Goal: Information Seeking & Learning: Learn about a topic

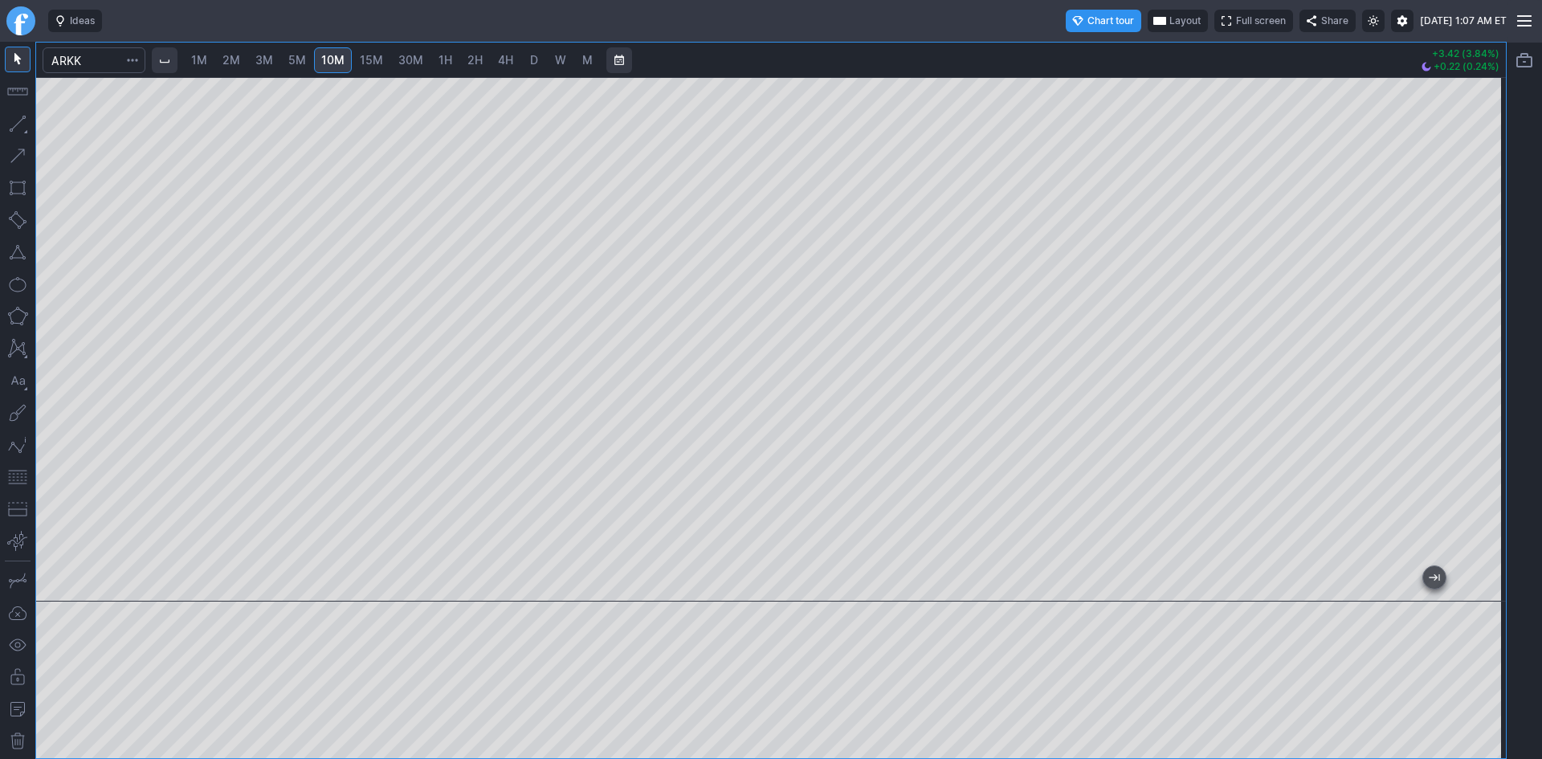
click at [305, 57] on span "5M" at bounding box center [297, 60] width 18 height 14
drag, startPoint x: 1484, startPoint y: 191, endPoint x: 1477, endPoint y: 234, distance: 43.1
click at [1480, 234] on div at bounding box center [1489, 335] width 34 height 484
drag, startPoint x: 1494, startPoint y: 176, endPoint x: 1478, endPoint y: 231, distance: 56.9
click at [1481, 231] on div at bounding box center [1489, 335] width 34 height 484
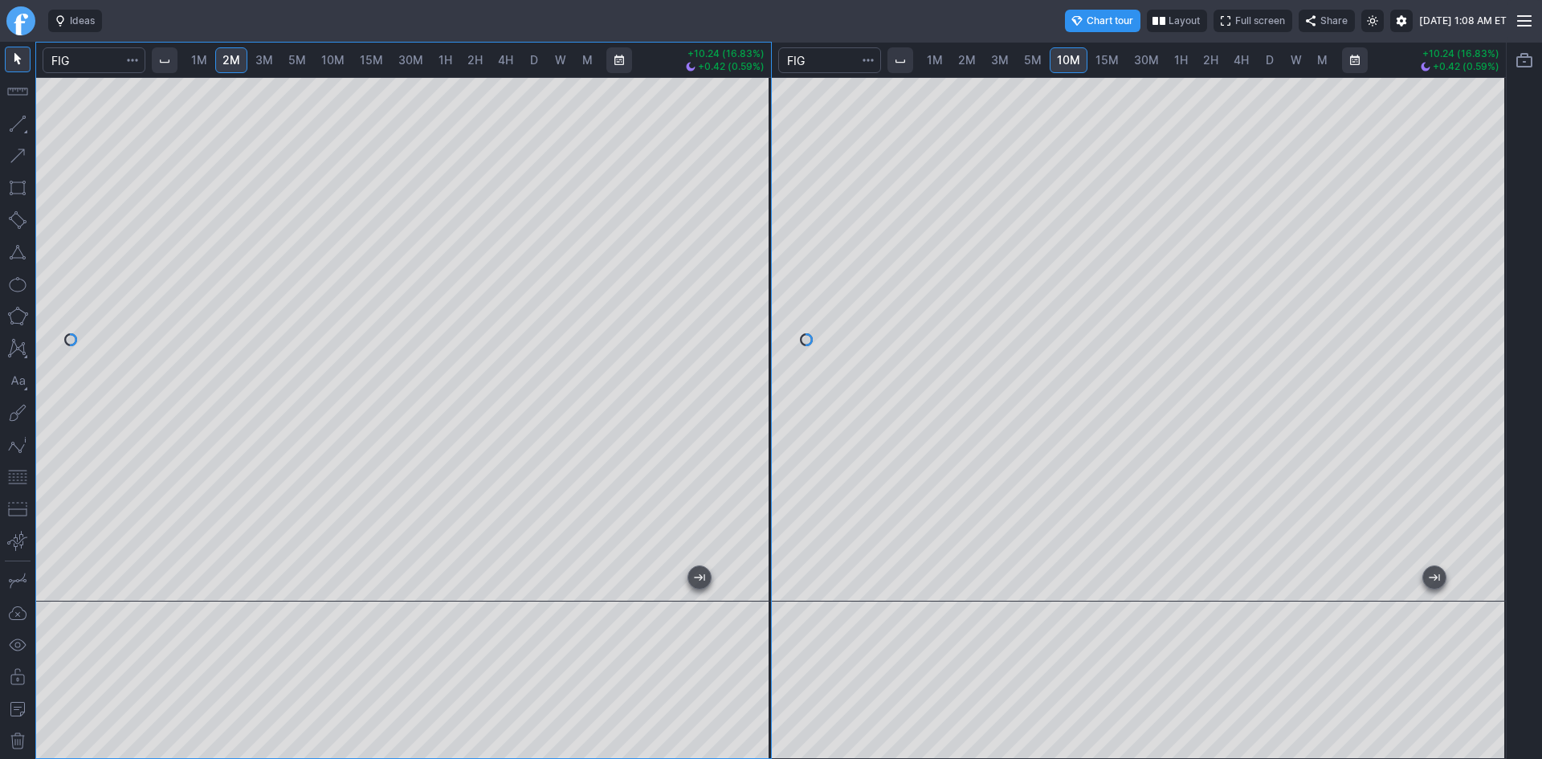
click at [1259, 58] on link "D" at bounding box center [1270, 60] width 26 height 26
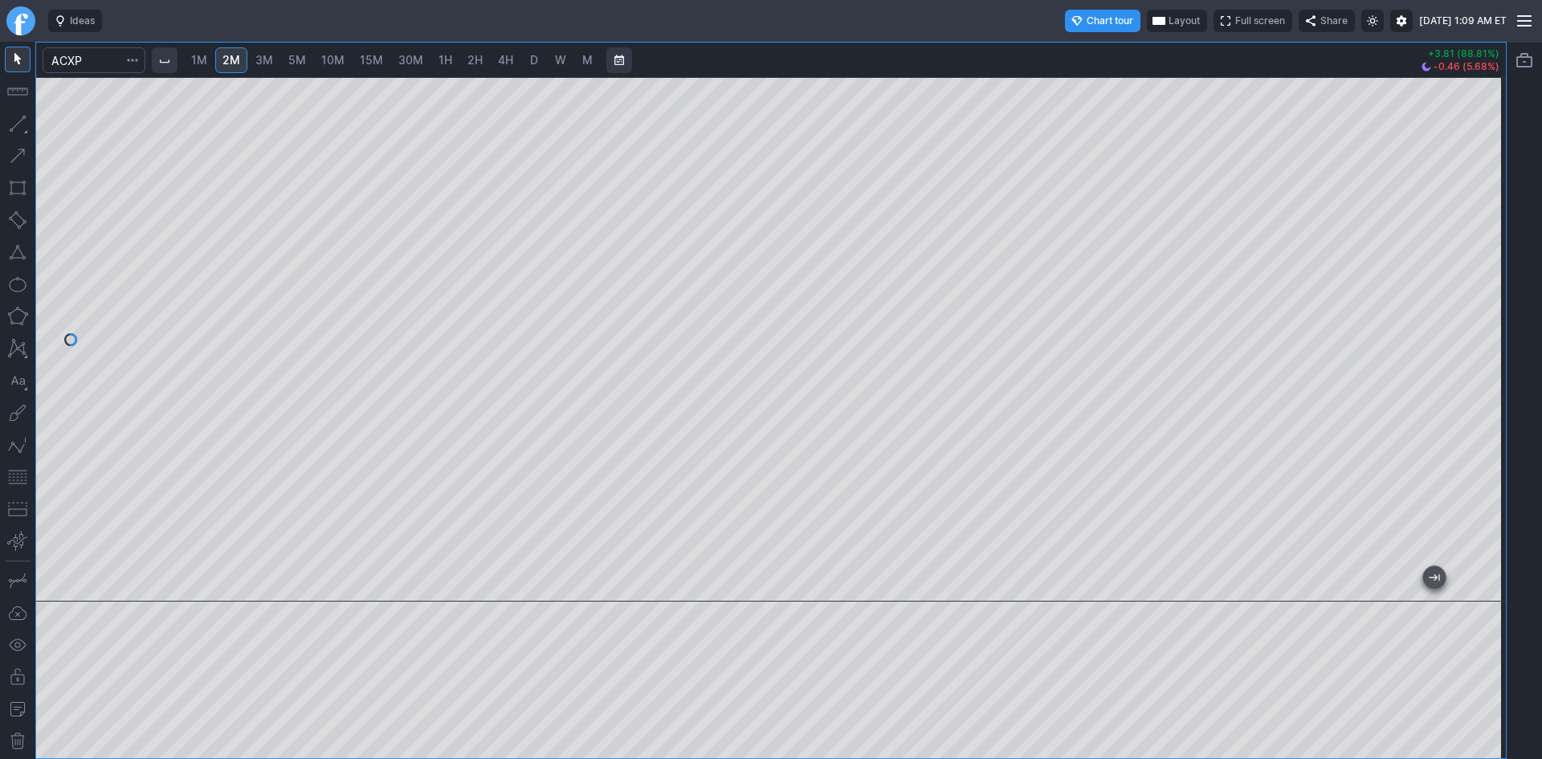
drag, startPoint x: 1491, startPoint y: 296, endPoint x: 1472, endPoint y: 150, distance: 147.3
click at [1472, 150] on div at bounding box center [1489, 335] width 34 height 484
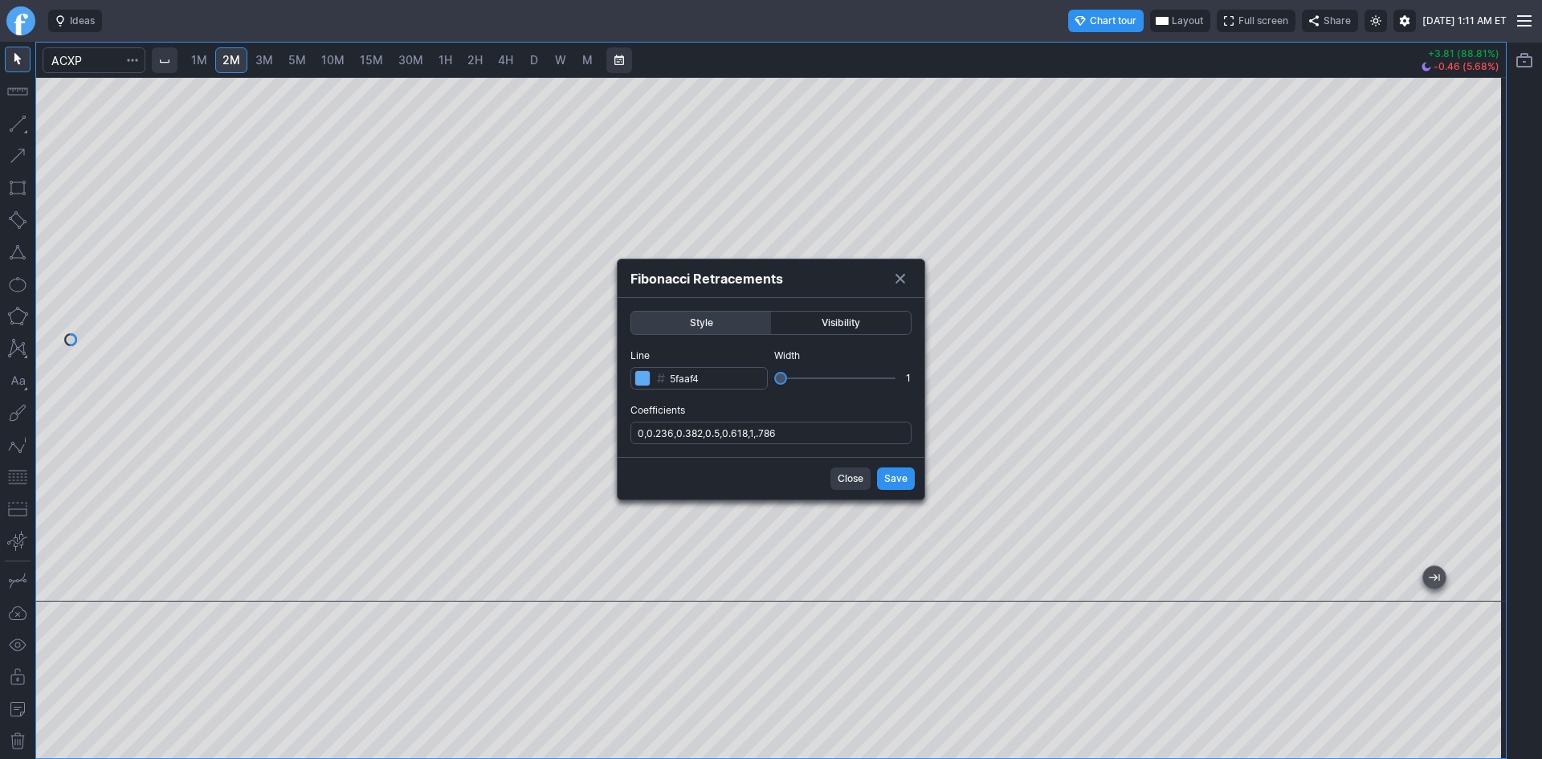
click at [819, 360] on span "Width" at bounding box center [842, 356] width 137 height 16
click at [819, 378] on input "Width 1" at bounding box center [834, 379] width 121 height 2
click at [860, 470] on button "Close" at bounding box center [851, 478] width 40 height 22
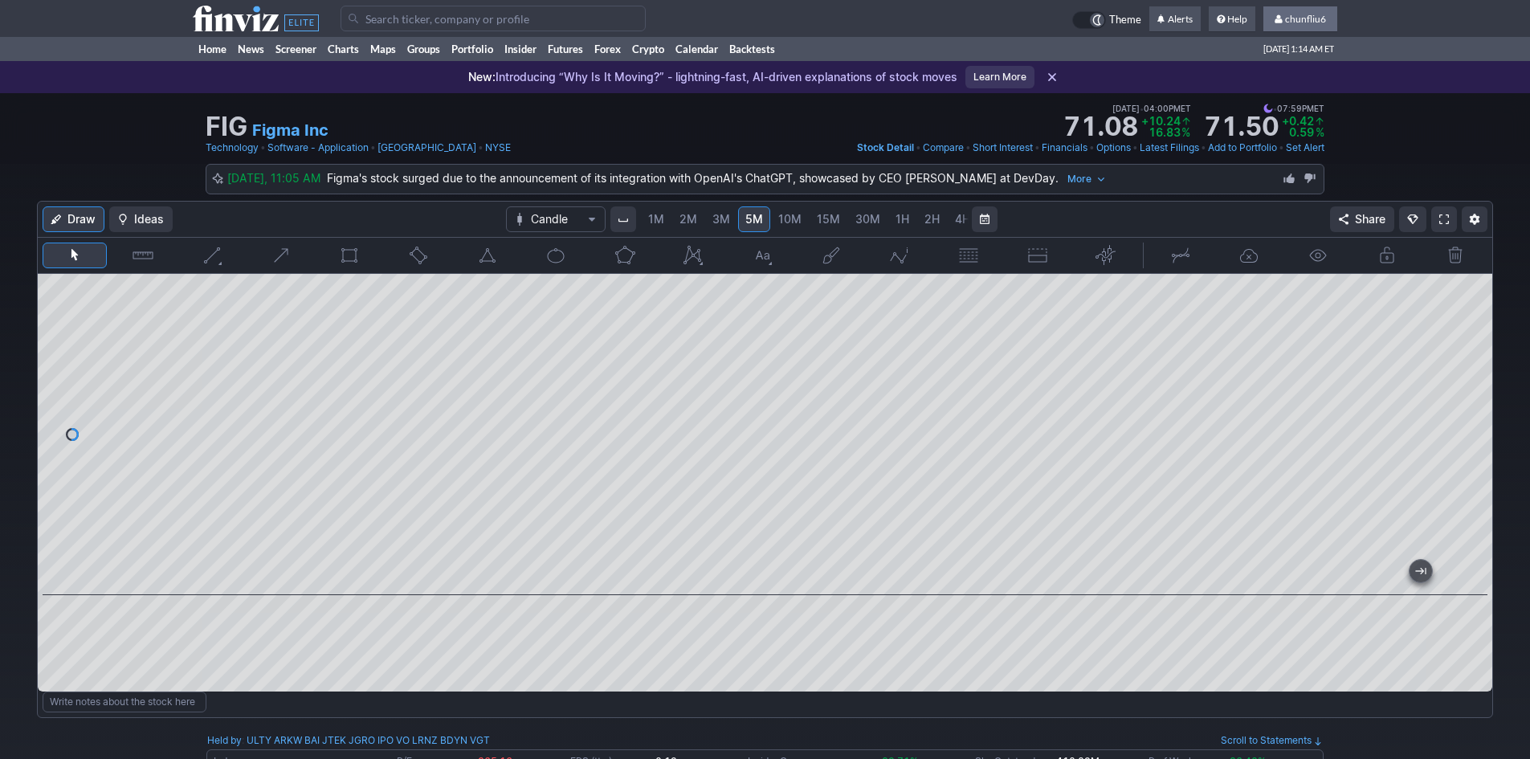
drag, startPoint x: 1321, startPoint y: 15, endPoint x: 1315, endPoint y: 34, distance: 19.6
click at [1321, 15] on span "chunfliu6" at bounding box center [1305, 19] width 41 height 12
click at [1282, 111] on link "Sign Out" at bounding box center [1292, 119] width 90 height 26
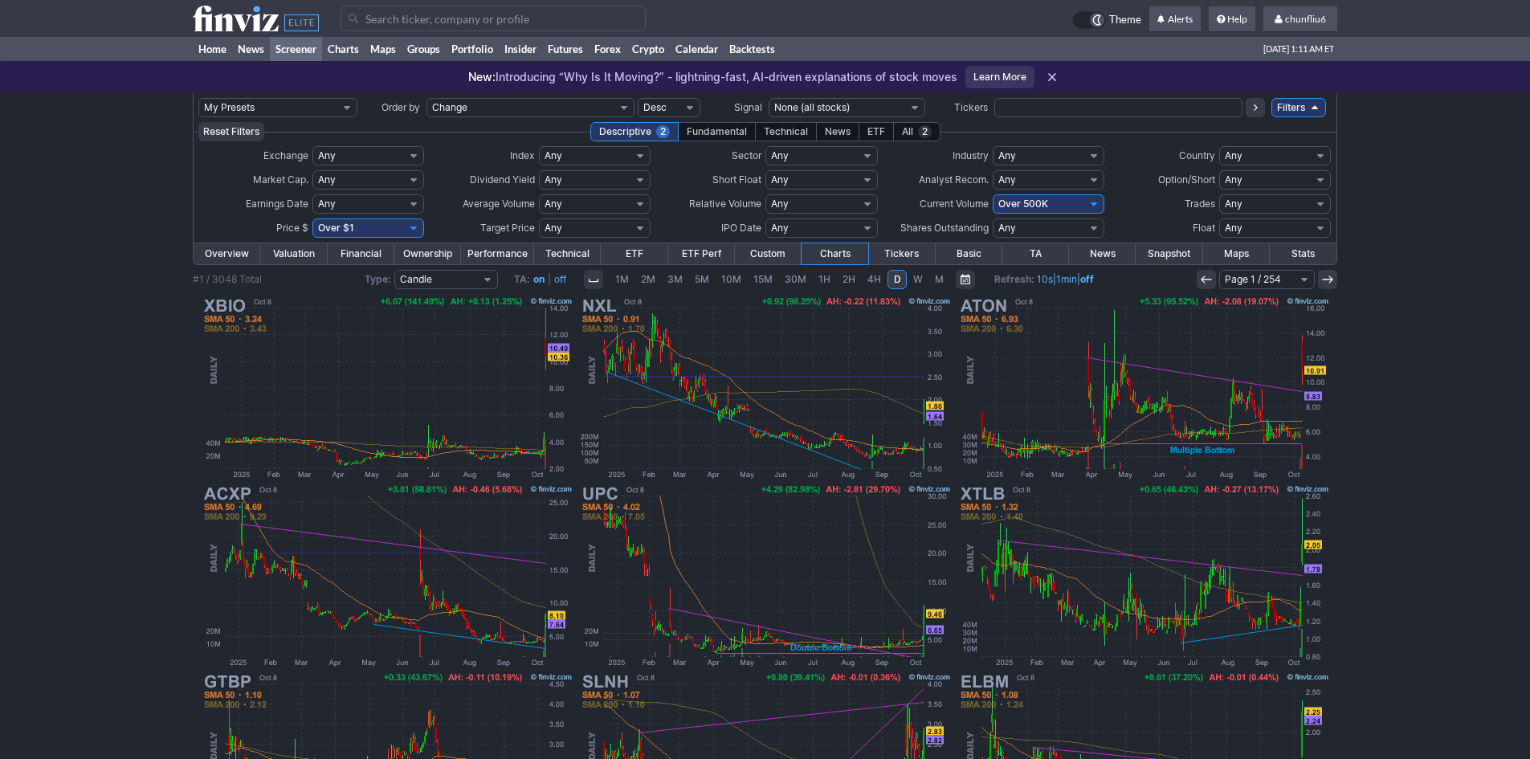
click at [413, 229] on select "Any Under $1 Under $2 Under $3 Under $4 Under $5 Under $7 Under $10 Under $15 U…" at bounding box center [368, 227] width 112 height 19
select select "o10"
click at [312, 218] on select "Any Under $1 Under $2 Under $3 Under $4 Under $5 Under $7 Under $10 Under $15 U…" at bounding box center [368, 227] width 112 height 19
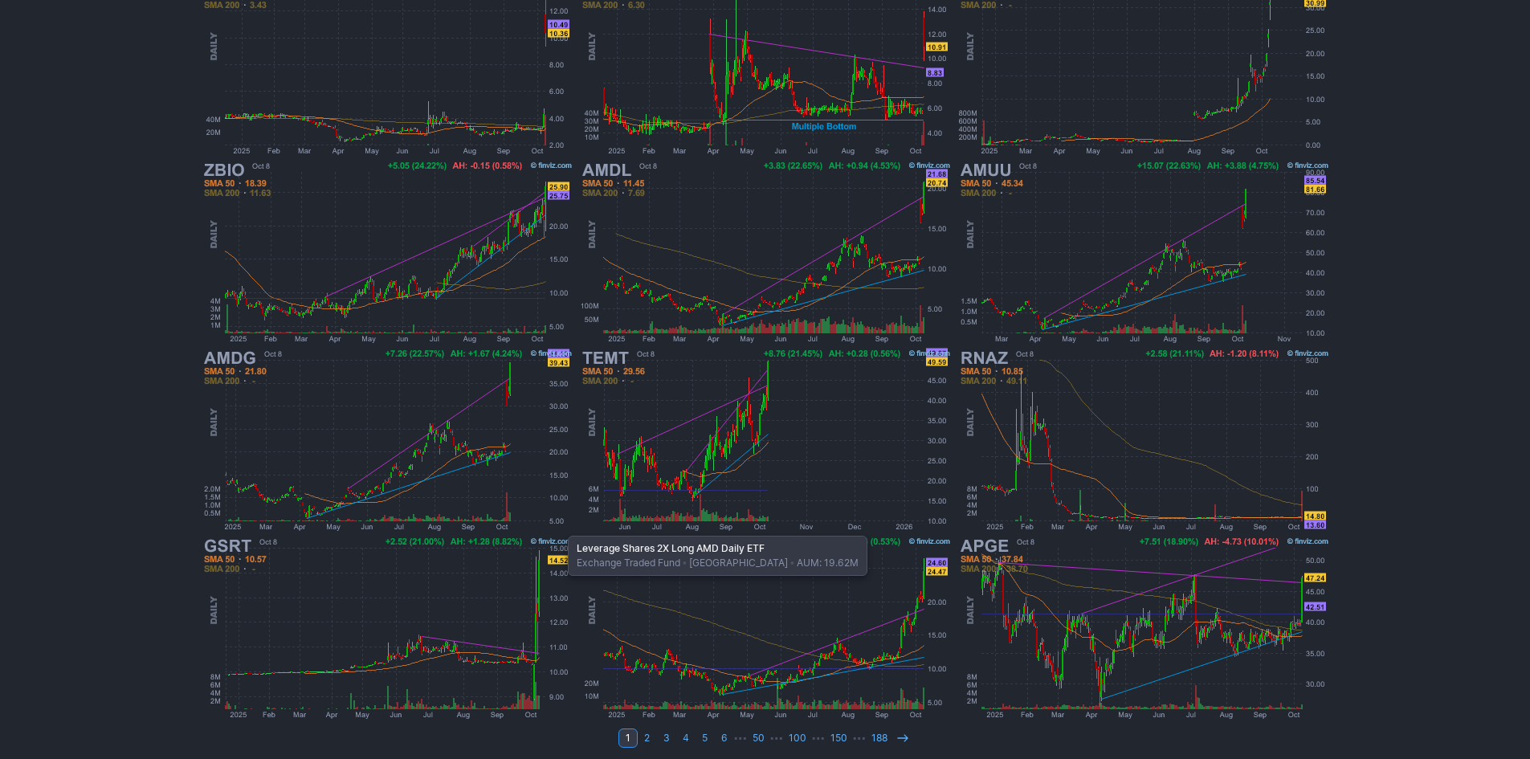
scroll to position [330, 0]
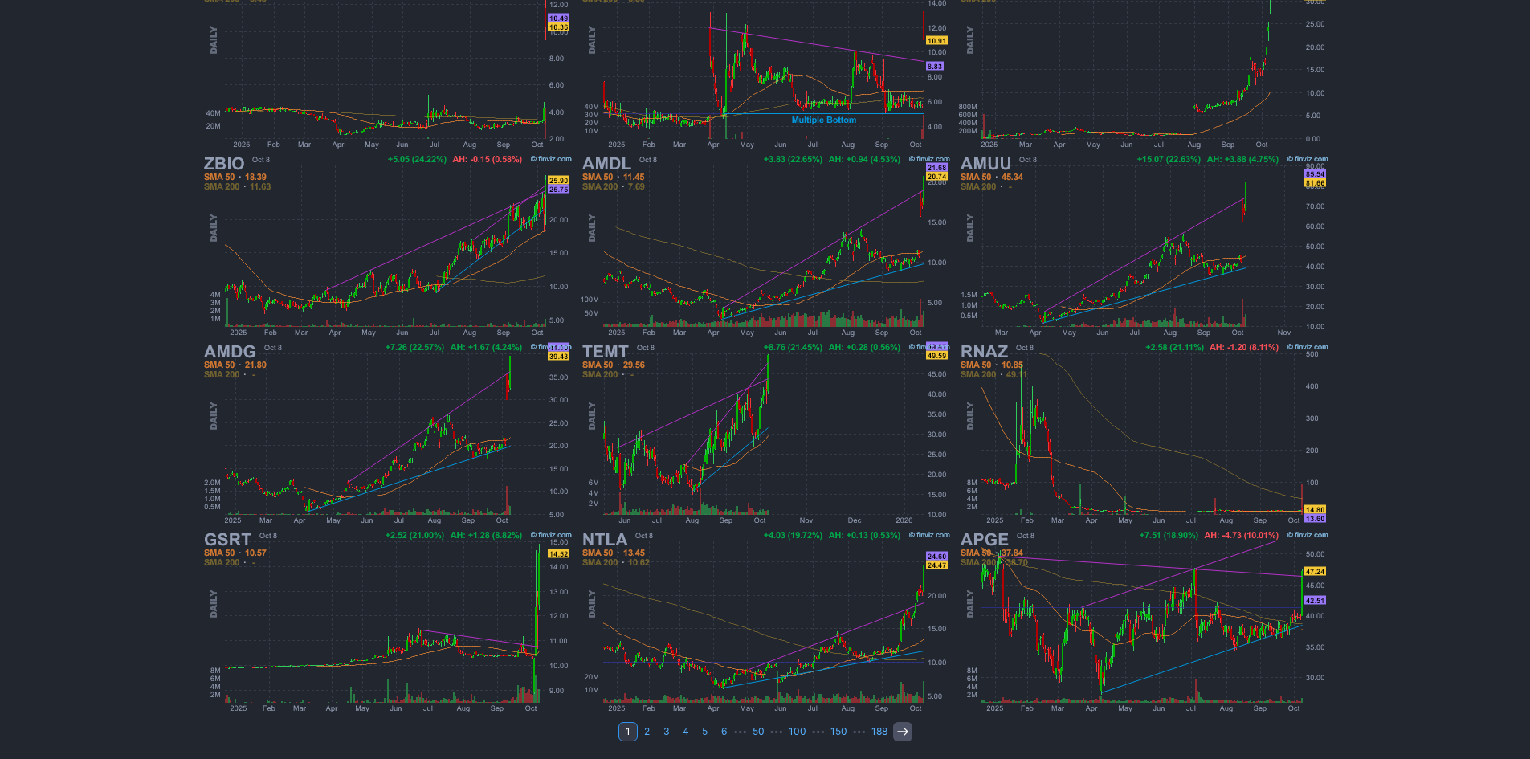
click at [903, 733] on icon at bounding box center [902, 731] width 13 height 13
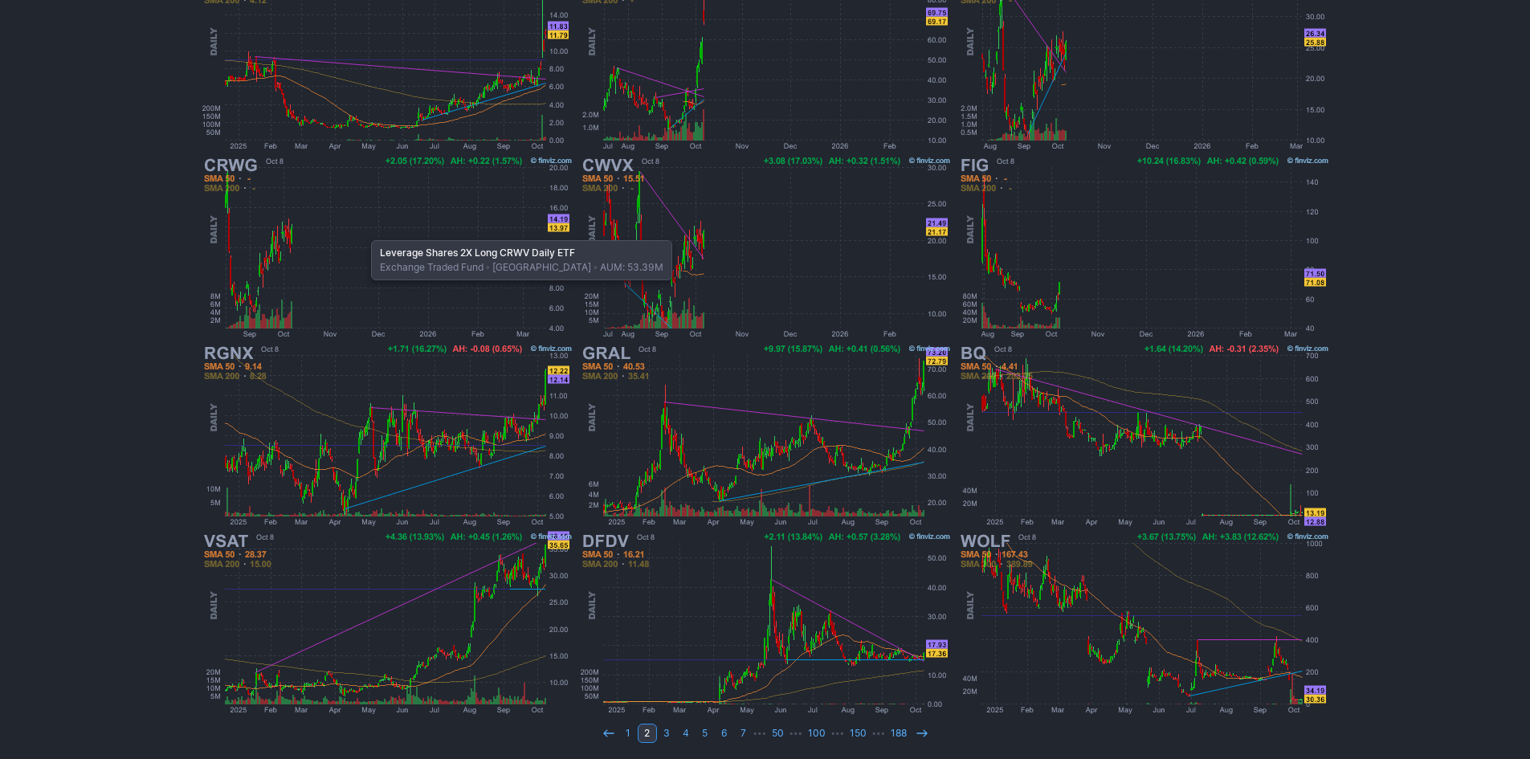
scroll to position [330, 0]
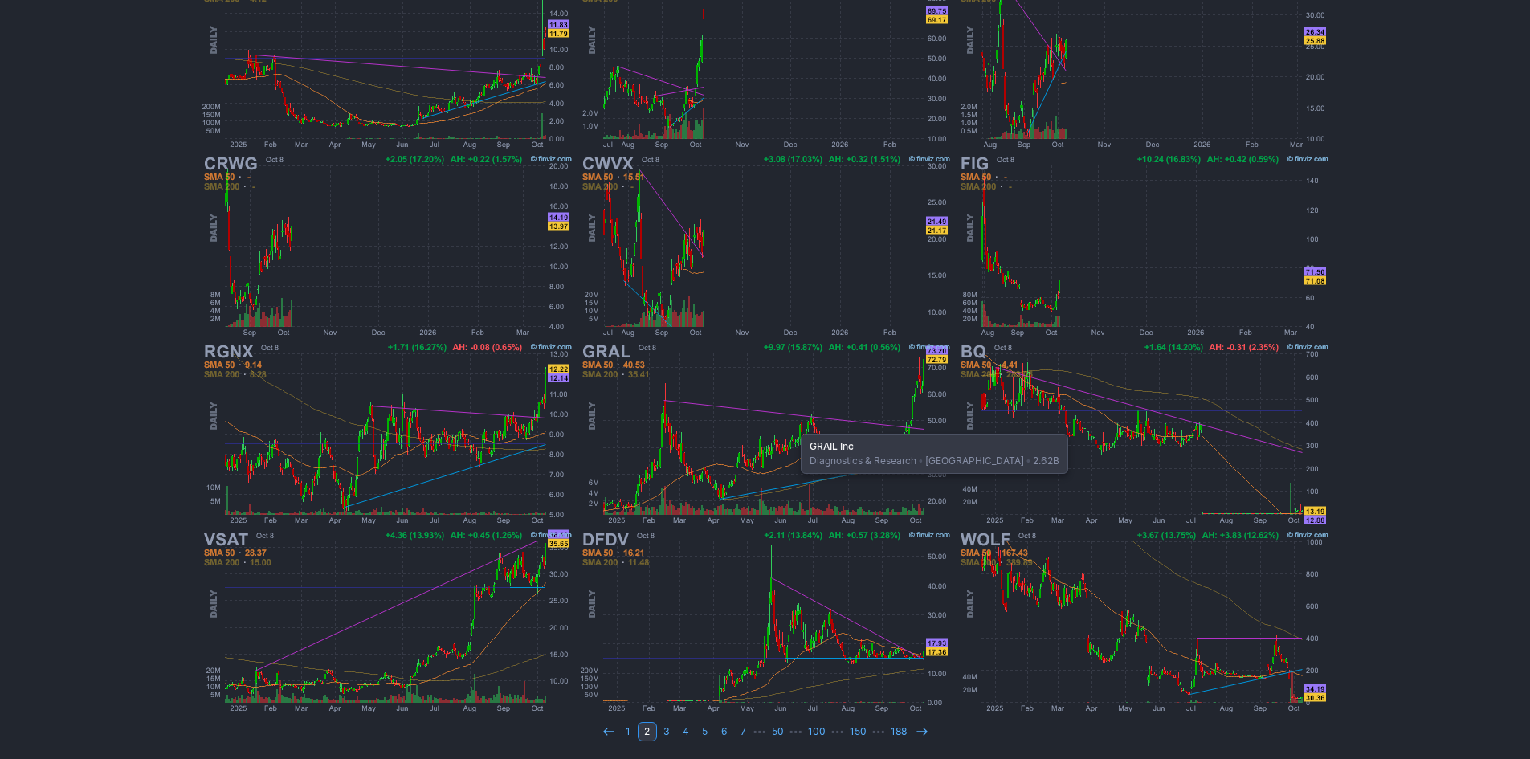
click at [793, 426] on img at bounding box center [766, 434] width 376 height 188
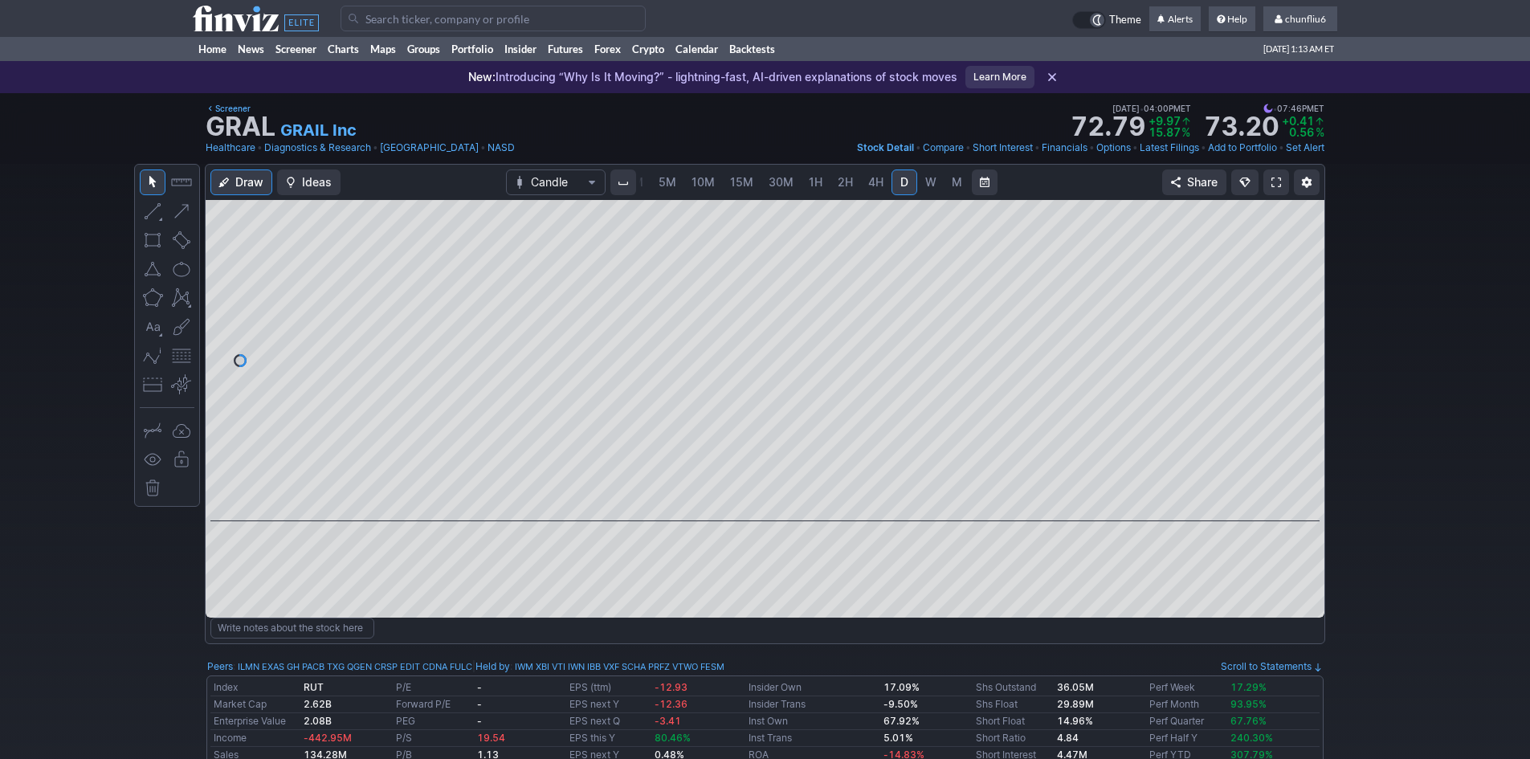
click at [659, 175] on span "5M" at bounding box center [668, 182] width 18 height 14
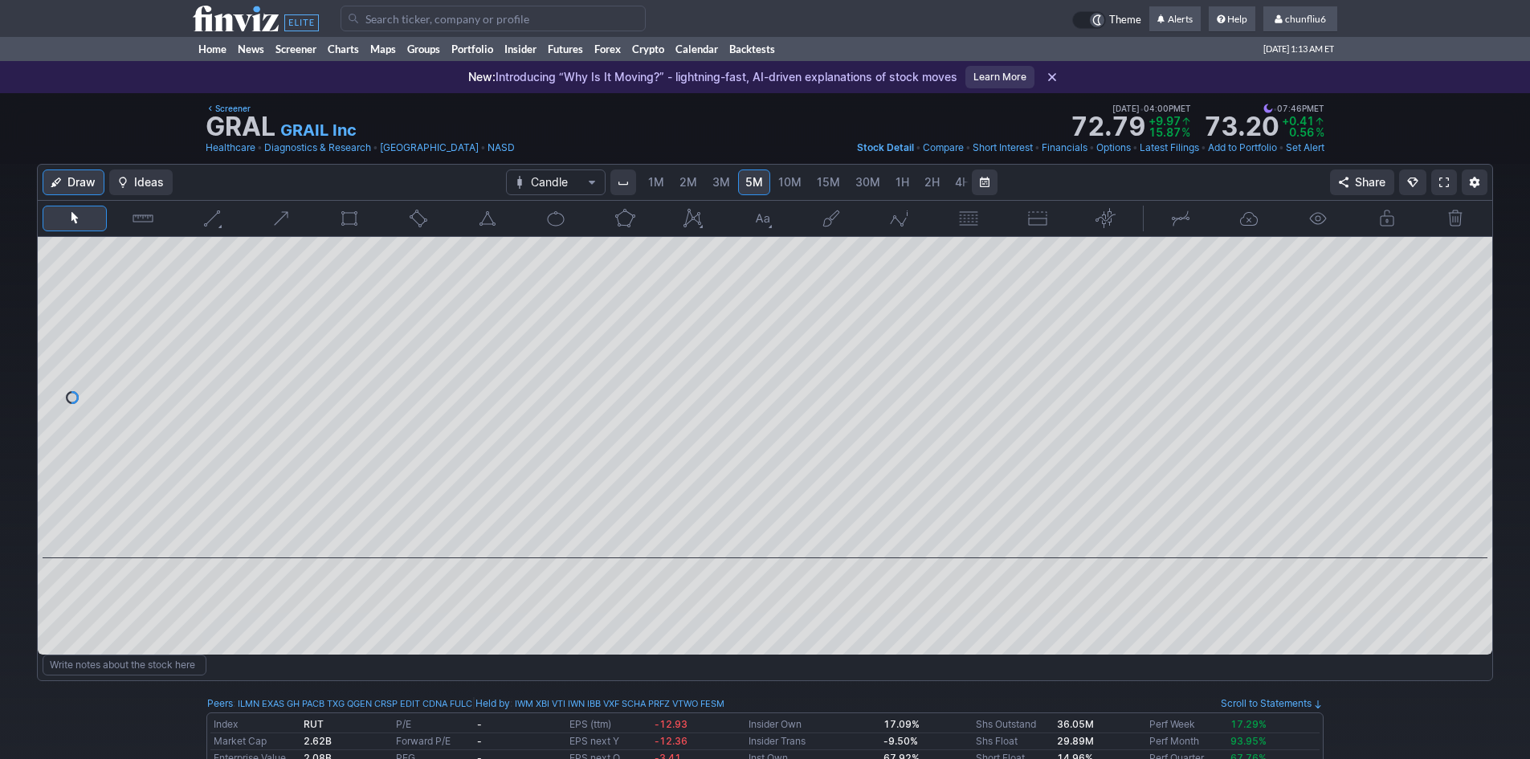
click at [659, 181] on span "1M" at bounding box center [656, 182] width 16 height 14
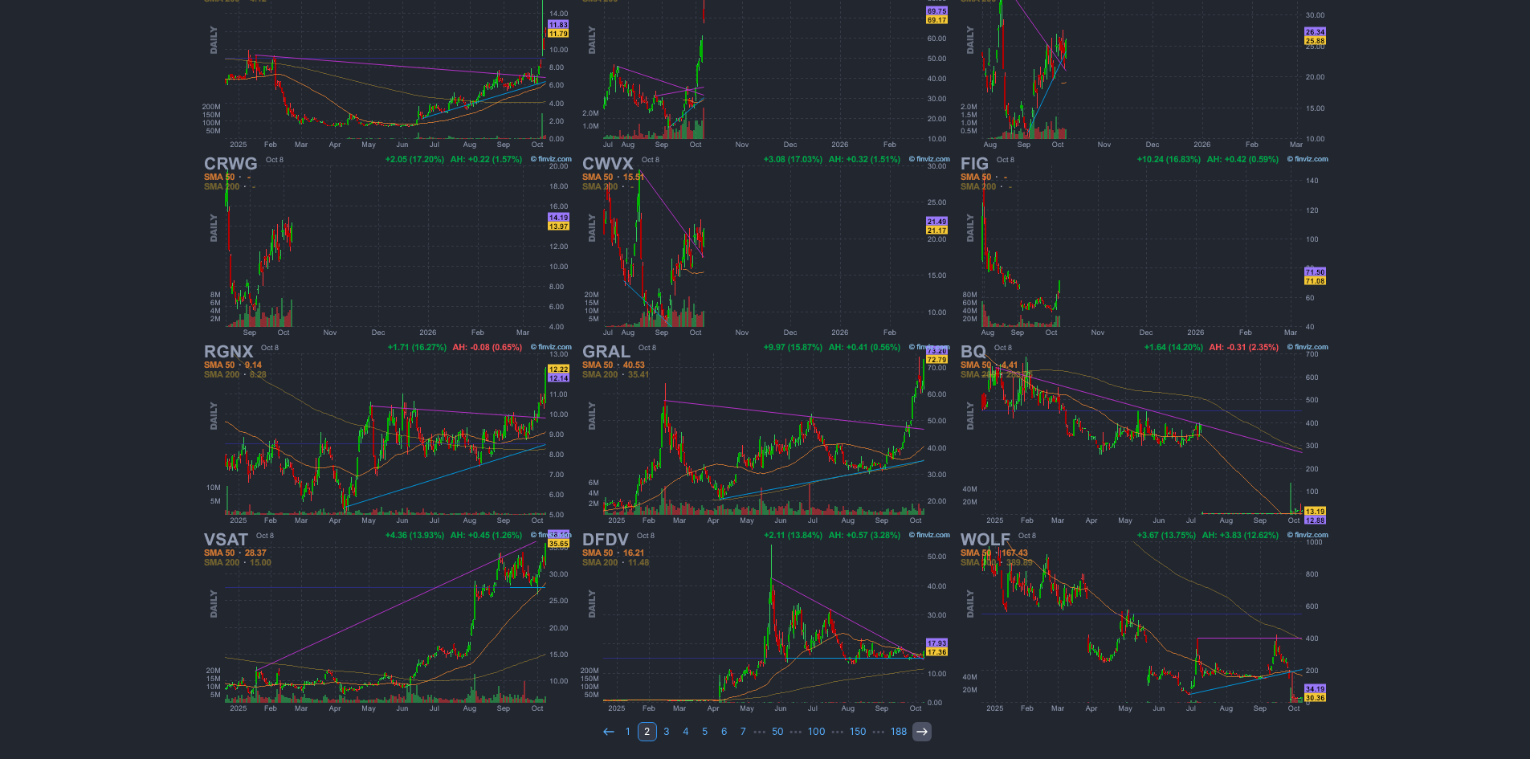
click at [916, 727] on icon at bounding box center [922, 731] width 13 height 13
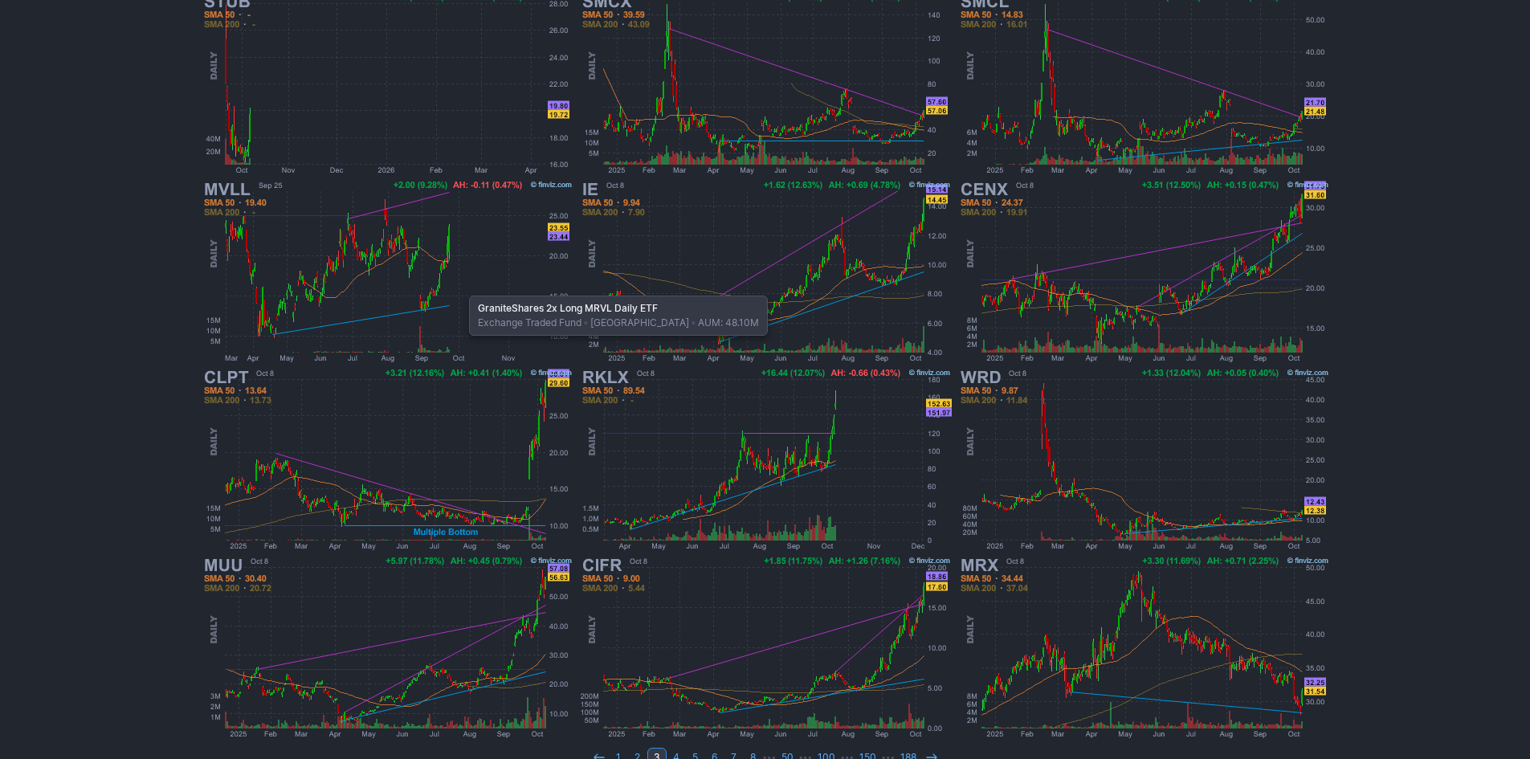
scroll to position [330, 0]
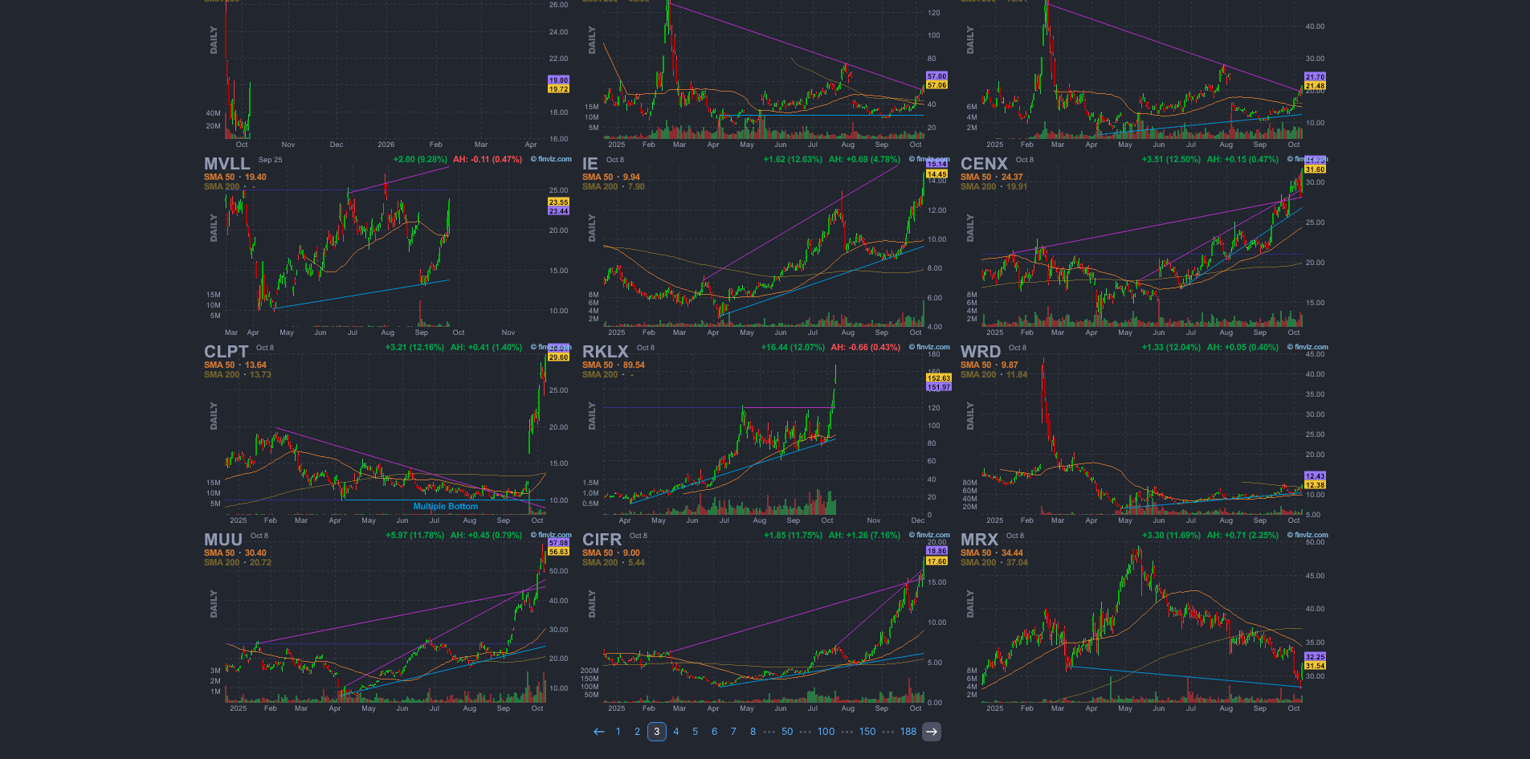
click at [928, 735] on icon at bounding box center [931, 731] width 13 height 13
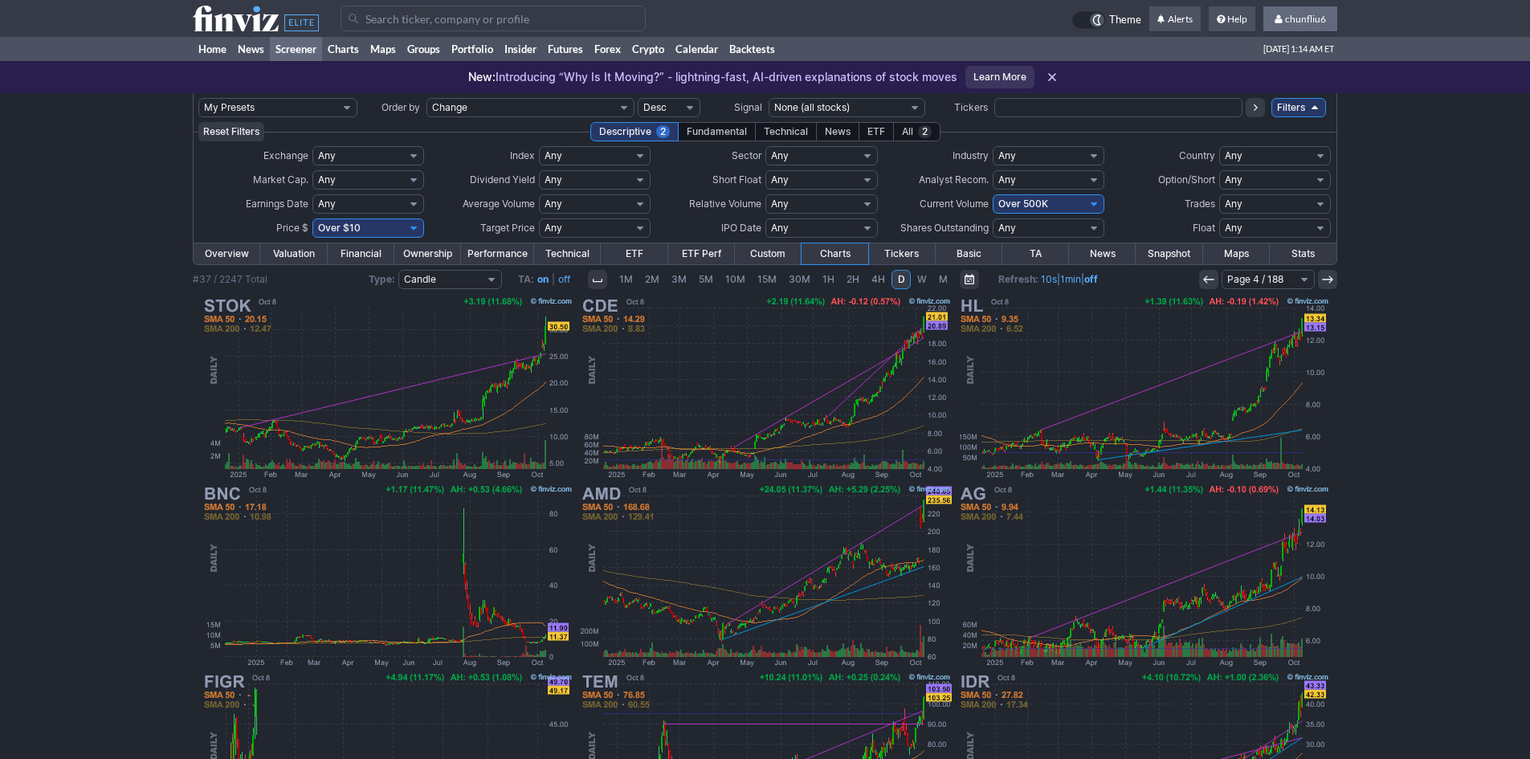
click at [1301, 11] on link "chunfliu6" at bounding box center [1300, 19] width 74 height 26
click at [1276, 112] on link "Sign Out" at bounding box center [1292, 119] width 90 height 26
